Goal: Navigation & Orientation: Find specific page/section

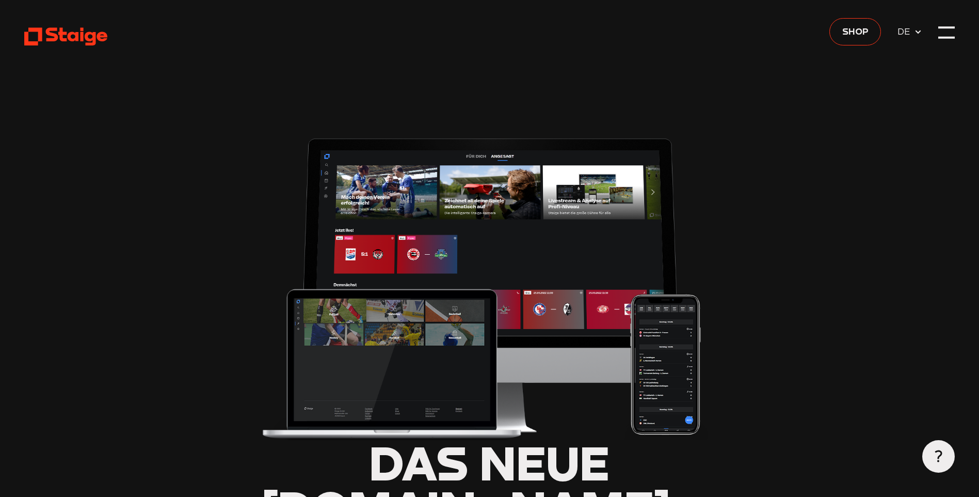
type input "0.8"
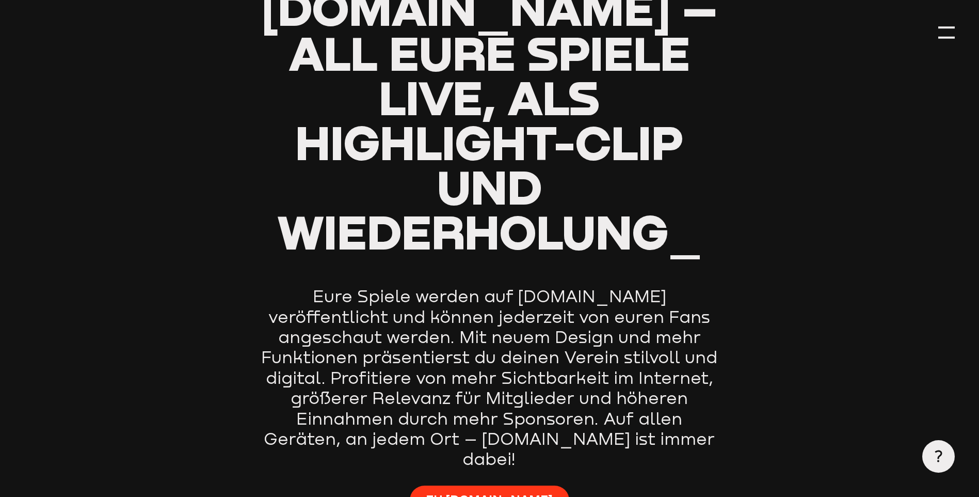
scroll to position [551, 0]
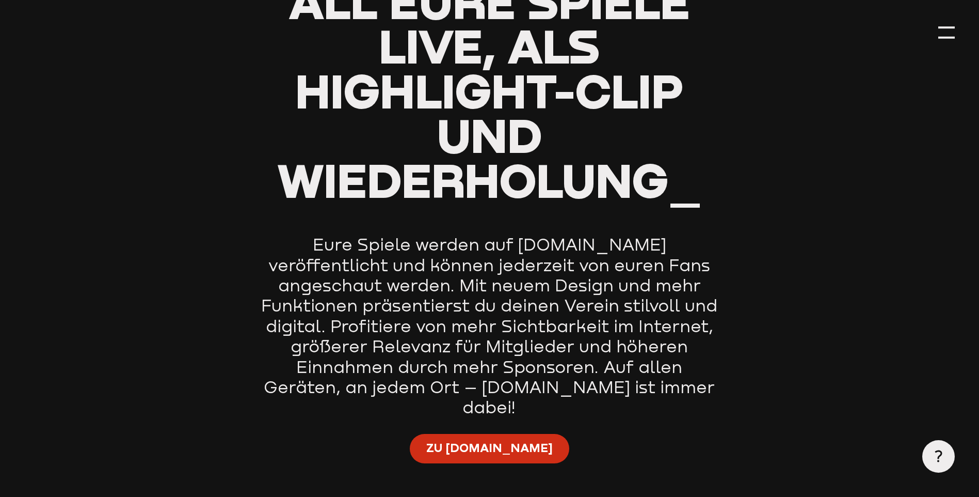
click at [461, 439] on span "Zu Staige.tv" at bounding box center [489, 447] width 126 height 16
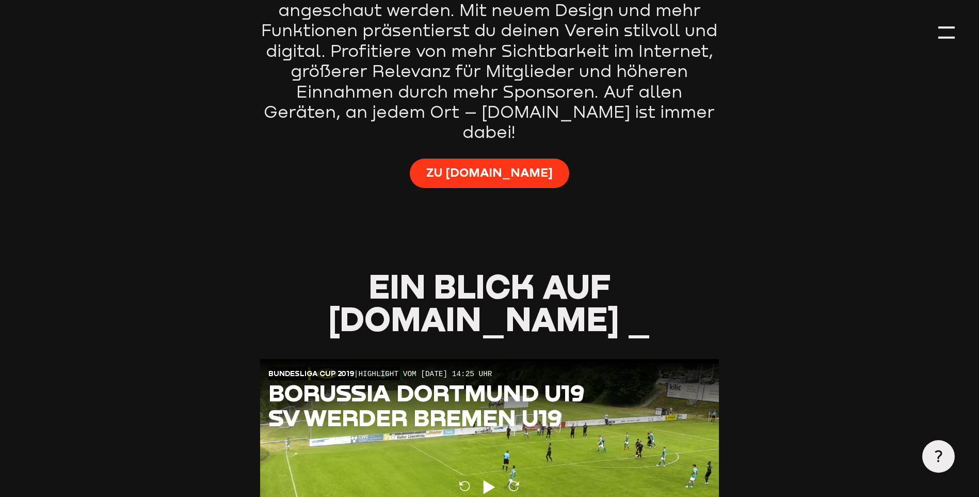
scroll to position [809, 0]
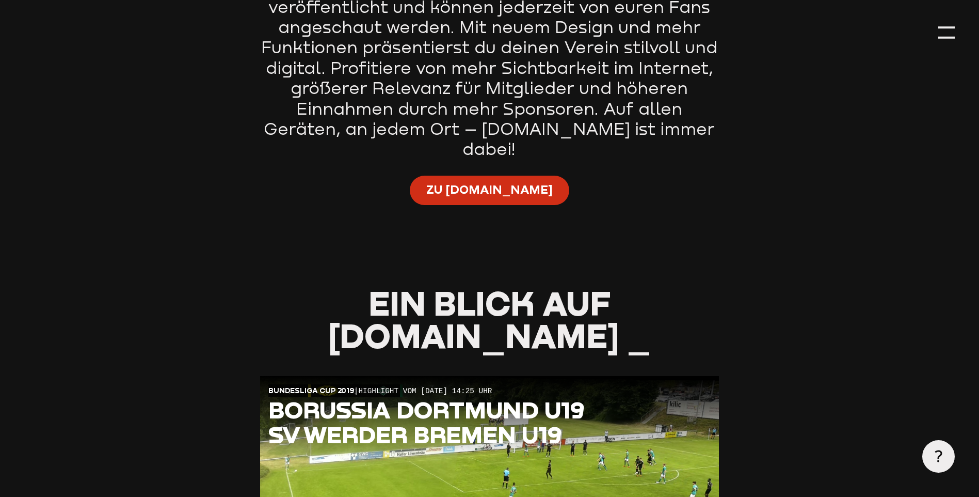
click at [482, 181] on span "Zu Staige.tv" at bounding box center [489, 189] width 126 height 16
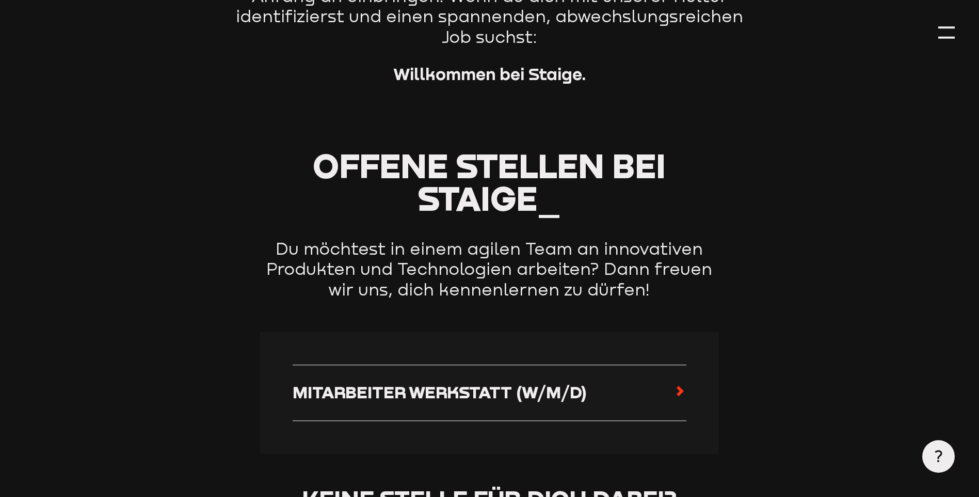
scroll to position [448, 0]
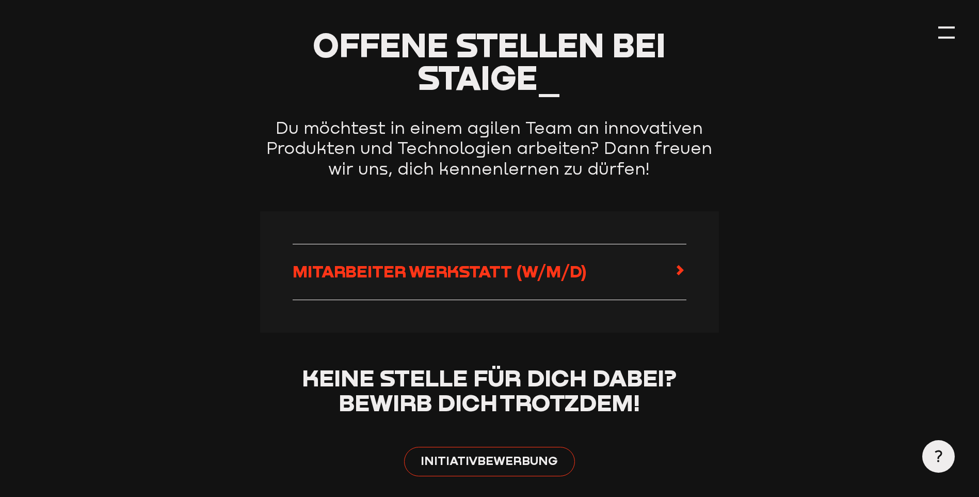
click at [673, 271] on link "Mitarbeiter Werkstatt (w/m/d)" at bounding box center [490, 272] width 394 height 23
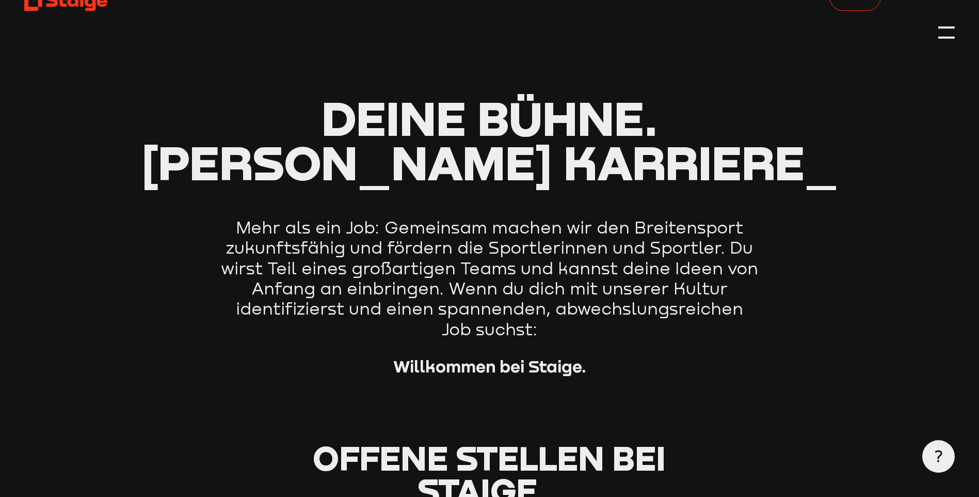
scroll to position [0, 0]
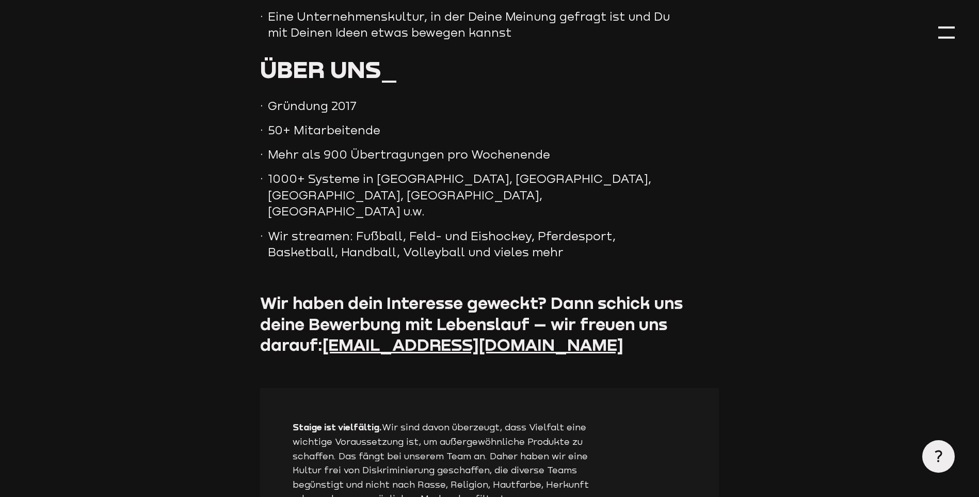
scroll to position [1222, 0]
